Goal: Information Seeking & Learning: Learn about a topic

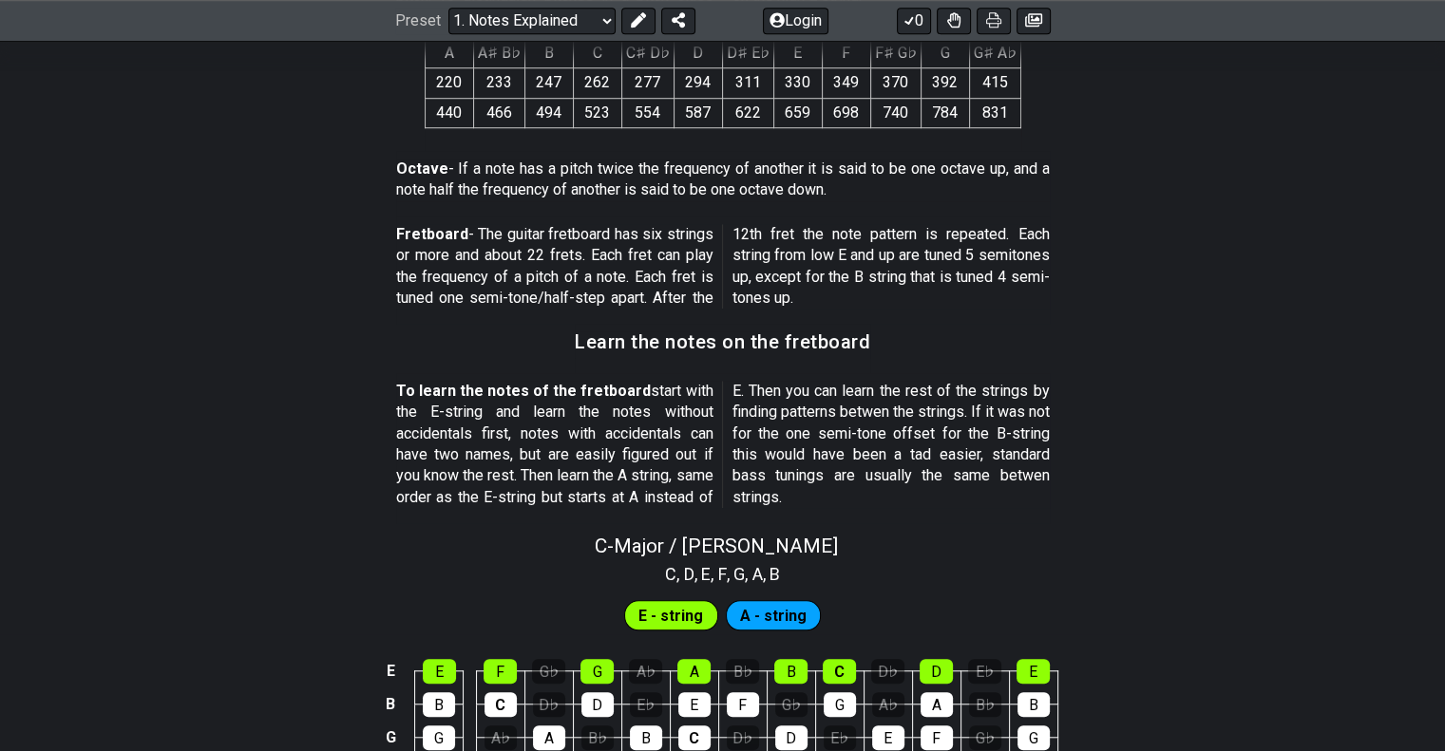
scroll to position [1881, 0]
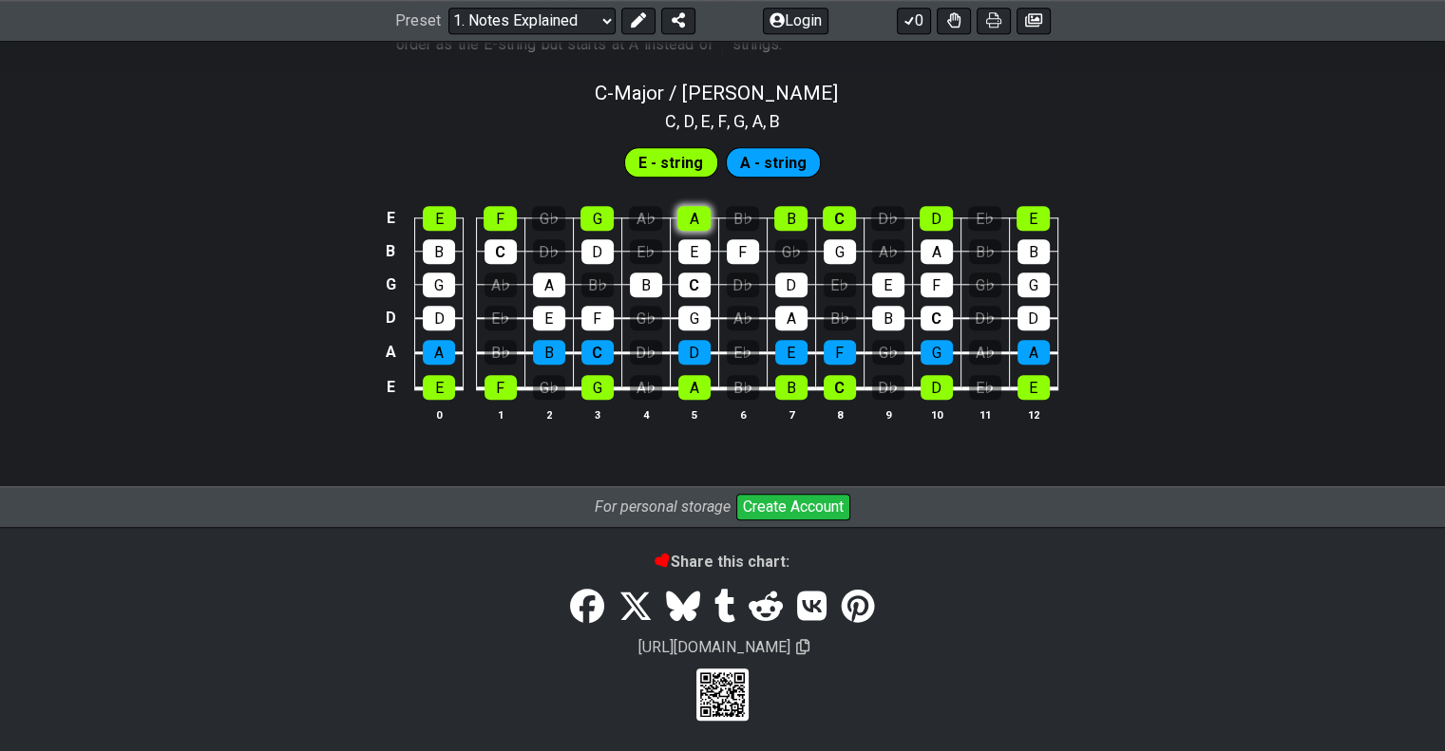
click at [702, 214] on section "E - string A - string E E F G♭ G A♭ A B♭ B C D♭ D E♭ E B B C D♭ D E♭ E F G♭ G A…" at bounding box center [722, 291] width 1445 height 314
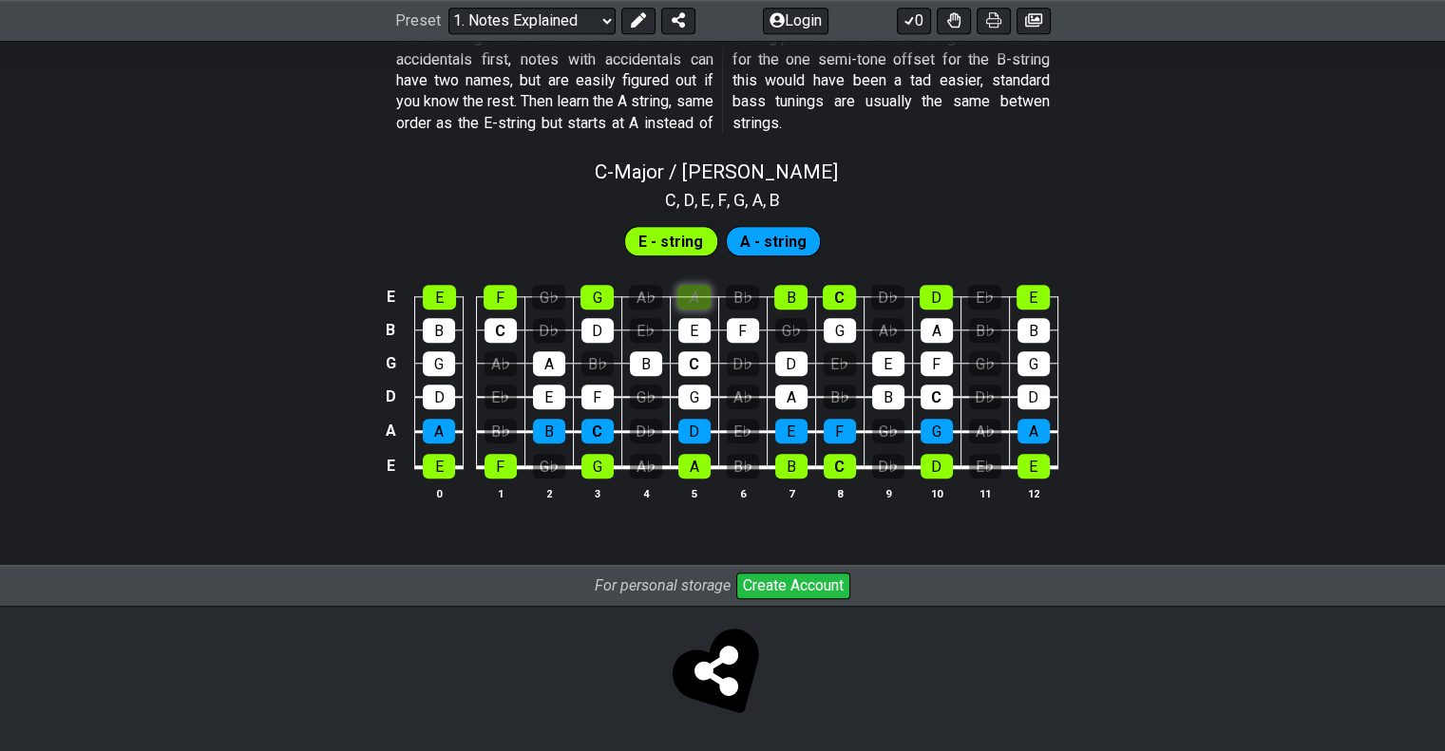
click at [682, 290] on div "A" at bounding box center [693, 297] width 33 height 25
click at [612, 465] on div "G" at bounding box center [597, 466] width 32 height 25
click at [514, 469] on div "F" at bounding box center [500, 466] width 32 height 25
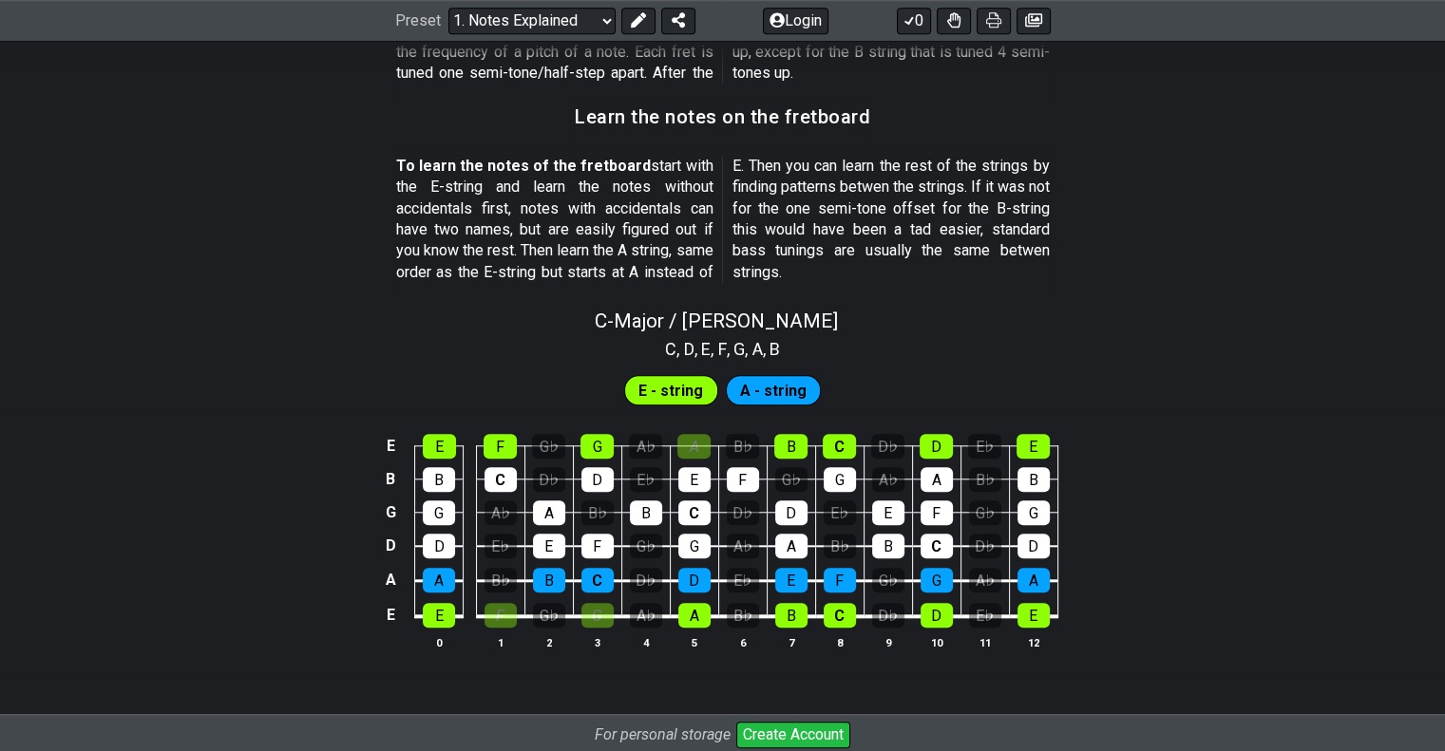
scroll to position [1655, 0]
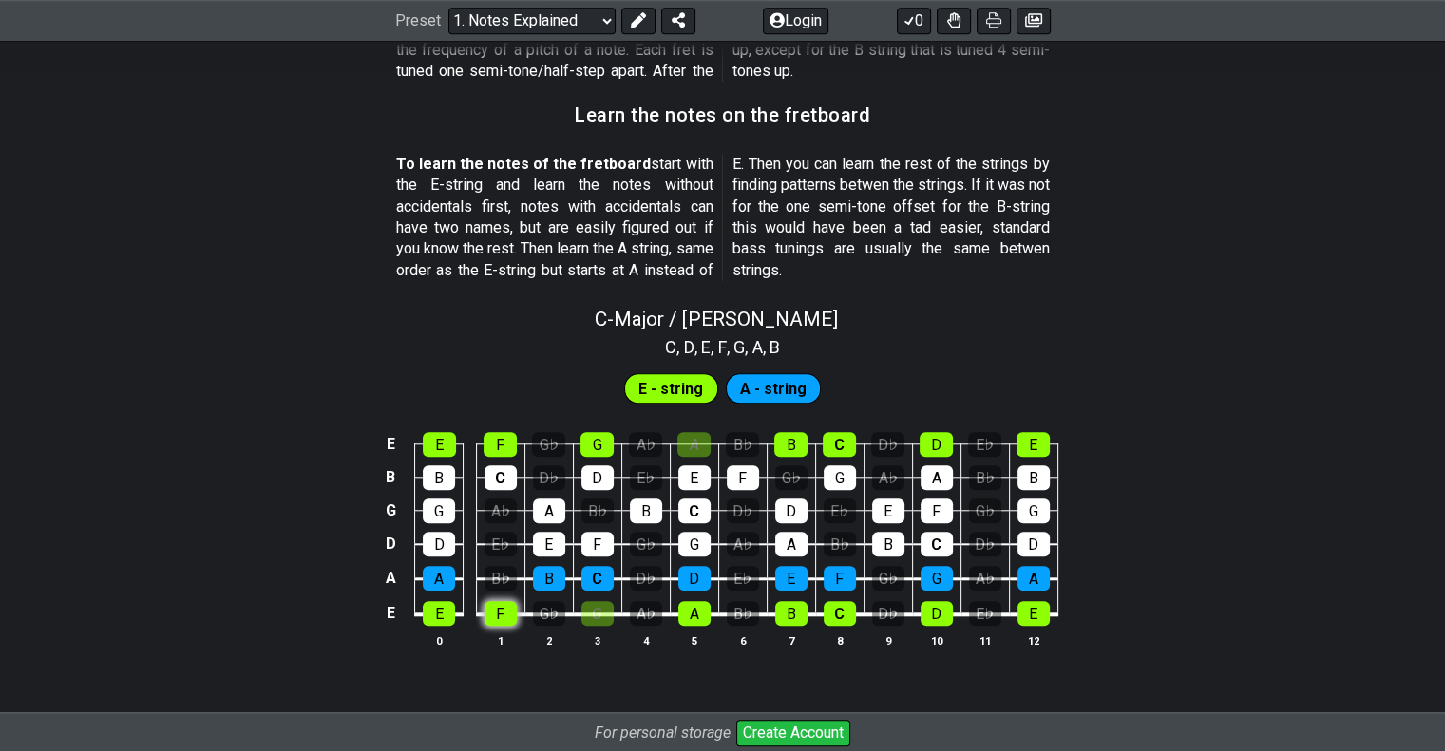
click at [505, 613] on div "F" at bounding box center [500, 613] width 32 height 25
click at [557, 607] on div "G♭" at bounding box center [549, 613] width 32 height 25
click at [594, 601] on div "G" at bounding box center [597, 613] width 32 height 25
click at [699, 432] on div "A" at bounding box center [693, 444] width 33 height 25
click at [555, 616] on div "G♭" at bounding box center [549, 613] width 32 height 25
